Goal: Transaction & Acquisition: Purchase product/service

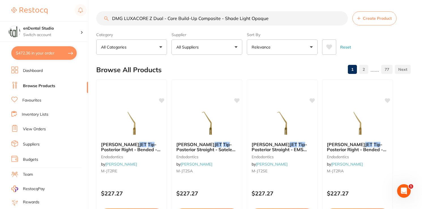
scroll to position [121, 0]
drag, startPoint x: 277, startPoint y: 19, endPoint x: 96, endPoint y: 5, distance: 181.1
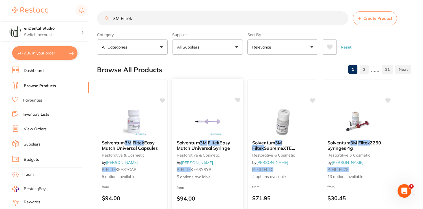
scroll to position [0, 0]
click at [220, 143] on span "Easy Match Universal Syringe" at bounding box center [202, 145] width 53 height 11
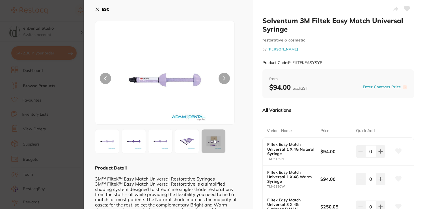
click at [104, 10] on b "ESC" at bounding box center [106, 9] width 8 height 5
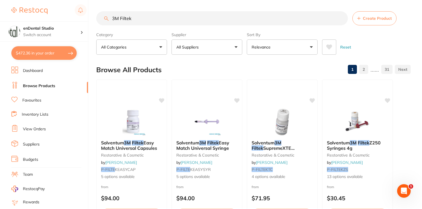
drag, startPoint x: 184, startPoint y: 23, endPoint x: 98, endPoint y: 16, distance: 86.2
click at [98, 16] on input "3M Filtek" at bounding box center [221, 18] width 251 height 14
paste input "Charisma composites in OA2"
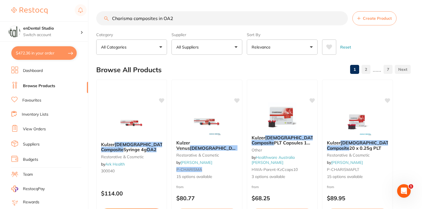
drag, startPoint x: 188, startPoint y: 16, endPoint x: 94, endPoint y: 12, distance: 94.3
click at [94, 12] on div "$472.36 enDental Studio Switch account enDental Studio $472.36 in your order Da…" at bounding box center [211, 104] width 422 height 209
click at [179, 22] on input "Charisma composites in OA2" at bounding box center [221, 18] width 251 height 14
drag, startPoint x: 178, startPoint y: 20, endPoint x: 160, endPoint y: 20, distance: 17.5
click at [158, 21] on input "Charisma composites in OA2" at bounding box center [221, 18] width 251 height 14
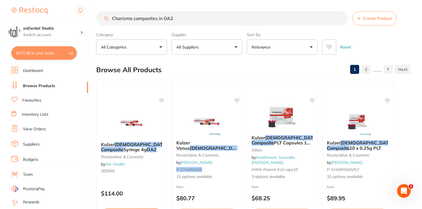
drag, startPoint x: 159, startPoint y: 20, endPoint x: 172, endPoint y: 19, distance: 13.3
click at [172, 19] on input "Charisma composites in OA2" at bounding box center [221, 18] width 251 height 14
type input "Charisma composites a2"
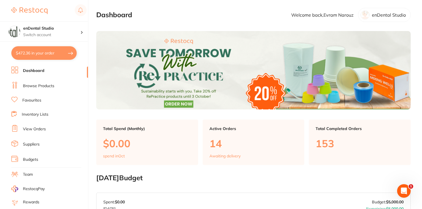
click at [39, 55] on button "$472.36 in your order" at bounding box center [43, 53] width 65 height 14
checkbox input "true"
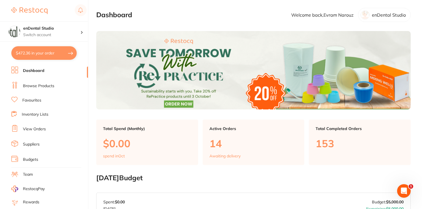
checkbox input "true"
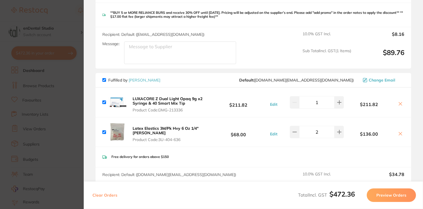
scroll to position [146, 0]
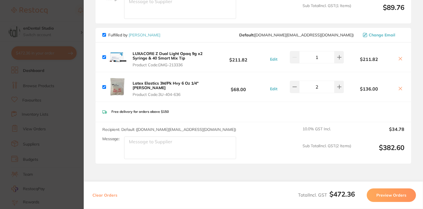
click at [168, 54] on b "LUXACORE Z Dual Light Opaq 9g x2 Syringe & 40 Smart Mix Tip" at bounding box center [168, 56] width 70 height 10
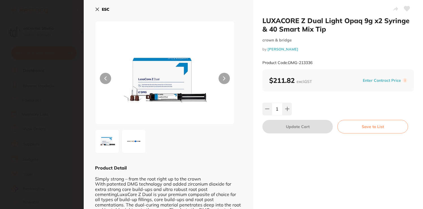
scroll to position [0, 0]
click at [100, 9] on button "ESC" at bounding box center [102, 10] width 14 height 10
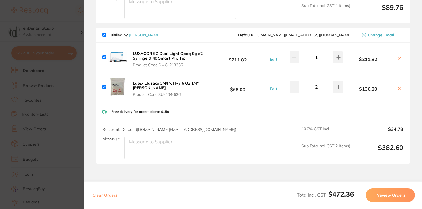
click at [398, 57] on icon at bounding box center [399, 59] width 5 height 5
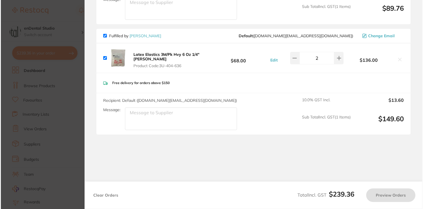
scroll to position [0, 0]
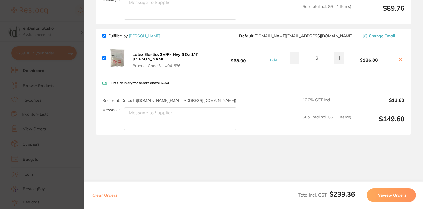
click at [163, 52] on b "Latex Elastics 3M/Pk Hvy 6 Oz 1/4" [PERSON_NAME]" at bounding box center [166, 57] width 66 height 10
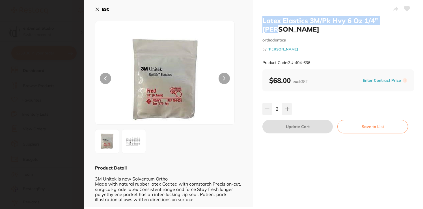
drag, startPoint x: 268, startPoint y: 22, endPoint x: 405, endPoint y: 21, distance: 136.3
click at [405, 21] on div "Latex Elastics 3M/Pk Hvy 6 Oz 1/4" [PERSON_NAME] orthodontics by [PERSON_NAME] …" at bounding box center [338, 103] width 170 height 207
copy h2 "Latex Elastics 3M/Pk Hvy 6 Oz 1/4" [PERSON_NAME]"
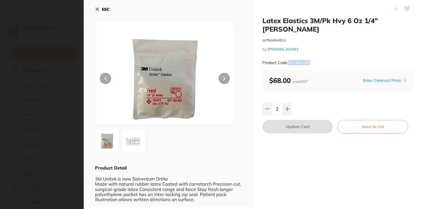
drag, startPoint x: 313, startPoint y: 55, endPoint x: 289, endPoint y: 56, distance: 23.8
click at [289, 56] on div "Product Code: 3U-404-636" at bounding box center [338, 63] width 152 height 14
copy small "3U-404-636"
click at [101, 11] on button "ESC" at bounding box center [102, 10] width 14 height 10
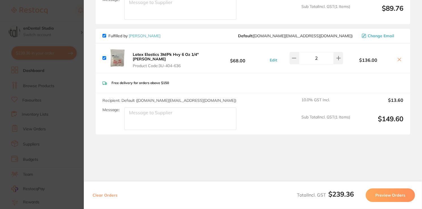
click at [397, 62] on button at bounding box center [399, 60] width 8 height 6
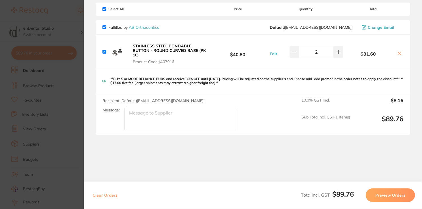
checkbox input "true"
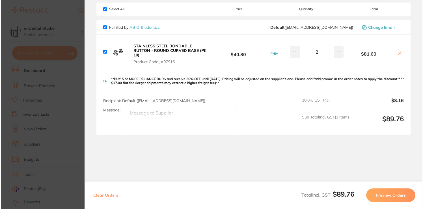
scroll to position [0, 0]
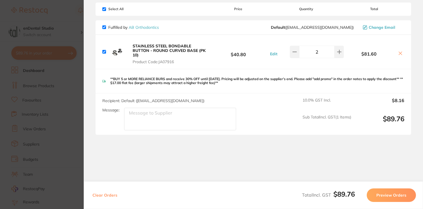
click at [51, 84] on section "Update RRP Set your pre negotiated price for this item. Item Agreed RRP (excl. …" at bounding box center [211, 104] width 423 height 209
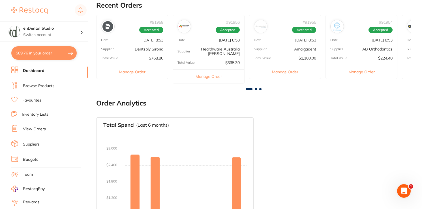
scroll to position [244, 0]
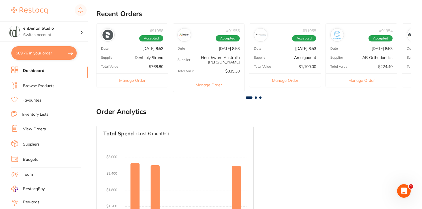
click at [136, 79] on button "Manage Order" at bounding box center [131, 81] width 71 height 14
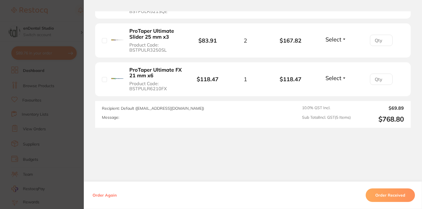
scroll to position [0, 0]
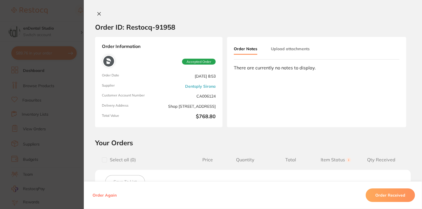
click at [100, 15] on button at bounding box center [99, 14] width 8 height 6
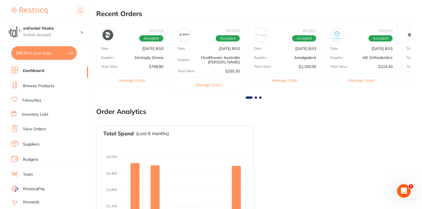
click at [203, 88] on button "Manage Order" at bounding box center [208, 85] width 71 height 14
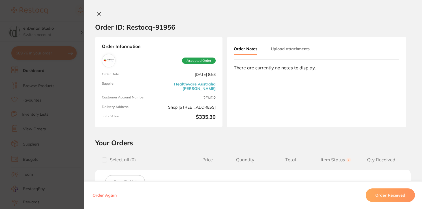
click at [98, 14] on icon at bounding box center [99, 14] width 5 height 5
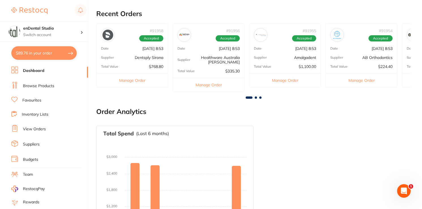
click at [281, 84] on button "Manage Order" at bounding box center [284, 81] width 71 height 14
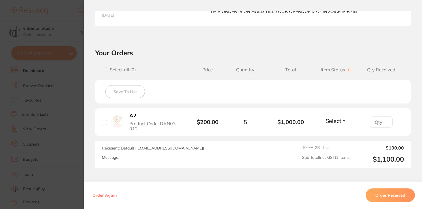
scroll to position [178, 0]
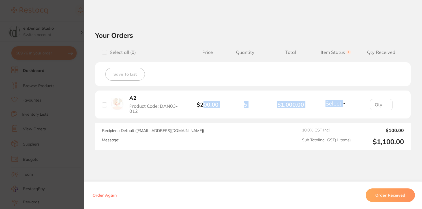
drag, startPoint x: 202, startPoint y: 107, endPoint x: 400, endPoint y: 109, distance: 197.9
click at [400, 109] on li "A2 Product Code: DAN03-012 $200.00 5 $1,000.00 Select Received Back Order" at bounding box center [252, 105] width 315 height 28
click at [400, 109] on div at bounding box center [380, 104] width 45 height 11
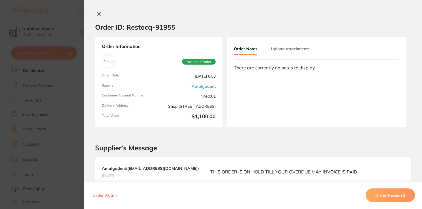
click at [100, 13] on button at bounding box center [99, 14] width 8 height 6
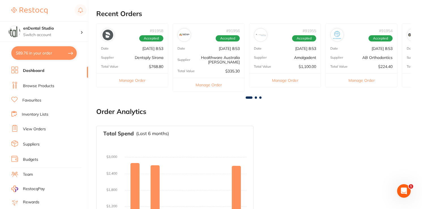
click at [364, 81] on button "Manage Order" at bounding box center [360, 81] width 71 height 14
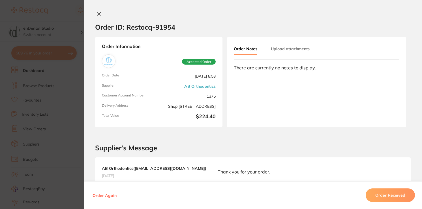
click at [100, 15] on button at bounding box center [99, 14] width 8 height 6
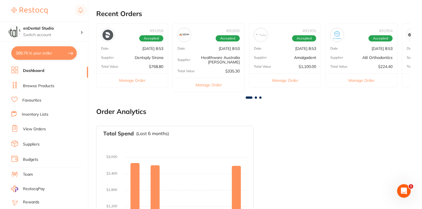
click at [129, 84] on button "Manage Order" at bounding box center [131, 81] width 71 height 14
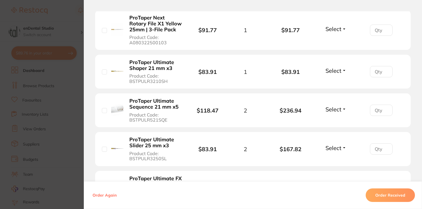
scroll to position [190, 0]
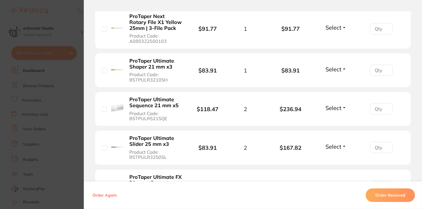
click at [17, 86] on section "Order ID: Restocq- 91958 Order Information Accepted Order Order Date [DATE] 8:5…" at bounding box center [211, 104] width 422 height 209
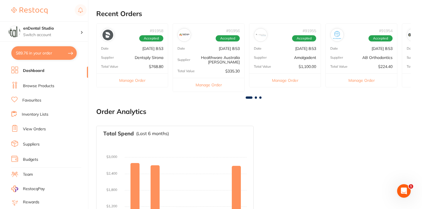
click at [51, 49] on button "$89.76 in your order" at bounding box center [43, 53] width 65 height 14
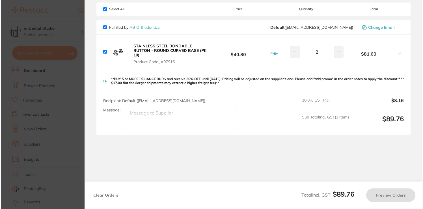
scroll to position [0, 0]
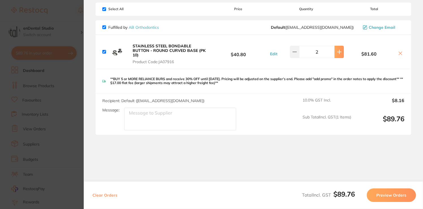
click at [337, 53] on icon at bounding box center [339, 52] width 5 height 5
type input "3"
click at [286, 155] on section "Review Orders Your orders are being processed and we will notify you once we ha…" at bounding box center [253, 104] width 339 height 209
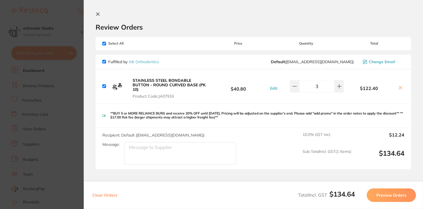
click at [98, 14] on icon at bounding box center [97, 14] width 3 height 3
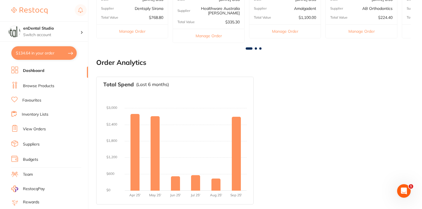
scroll to position [62, 0]
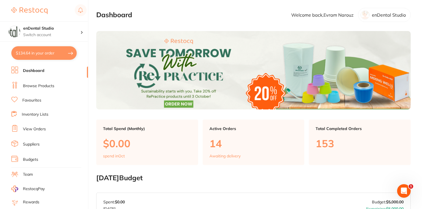
click at [65, 57] on button "$134.64 in your order" at bounding box center [43, 53] width 65 height 14
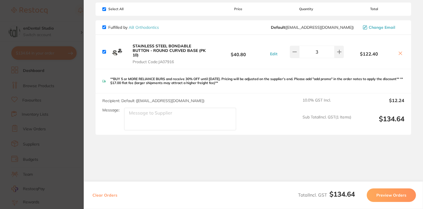
click at [384, 195] on button "Preview Orders" at bounding box center [391, 196] width 49 height 14
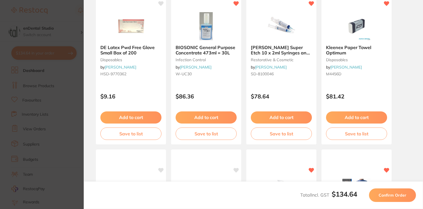
scroll to position [0, 0]
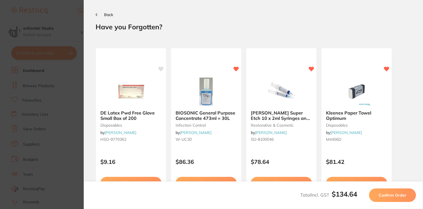
click at [99, 16] on button "Back" at bounding box center [105, 14] width 18 height 5
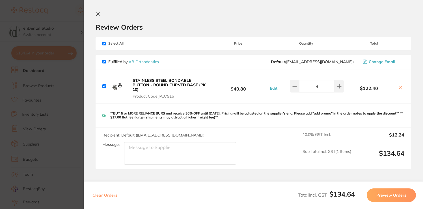
click at [373, 192] on button "Preview Orders" at bounding box center [391, 196] width 49 height 14
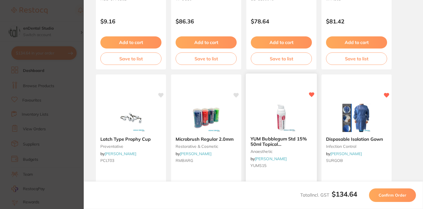
scroll to position [150, 0]
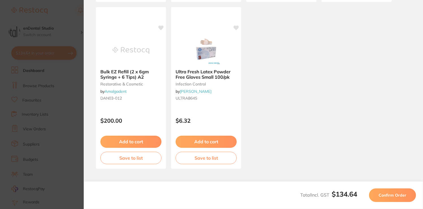
click at [391, 196] on span "Confirm Order" at bounding box center [393, 195] width 28 height 5
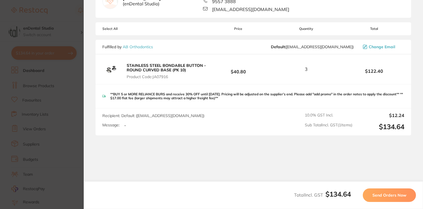
scroll to position [63, 0]
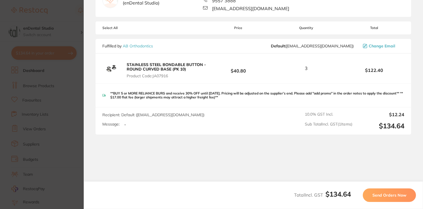
click at [391, 198] on button "Send Orders Now" at bounding box center [389, 196] width 53 height 14
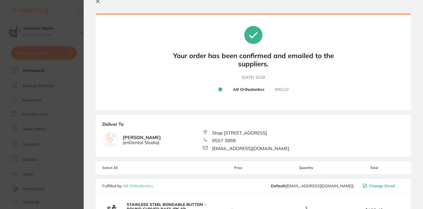
scroll to position [0, 0]
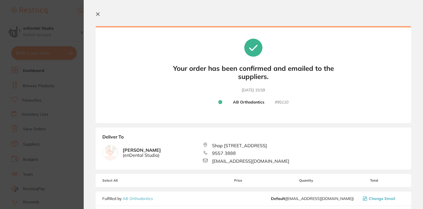
click at [98, 12] on icon at bounding box center [98, 14] width 5 height 5
